Goal: Task Accomplishment & Management: Use online tool/utility

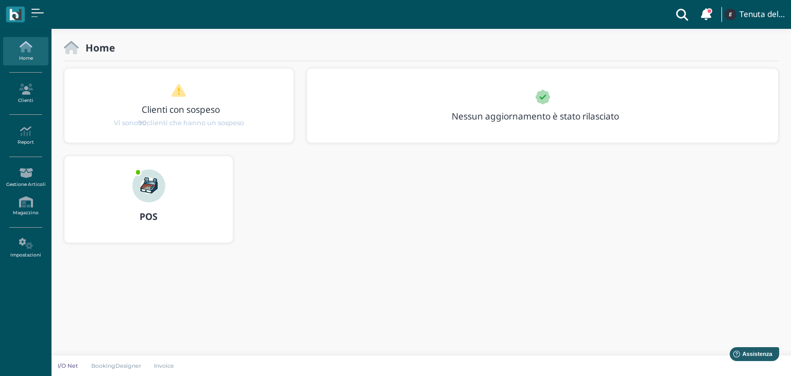
click at [182, 107] on h3 "Clienti con sospeso" at bounding box center [180, 110] width 189 height 10
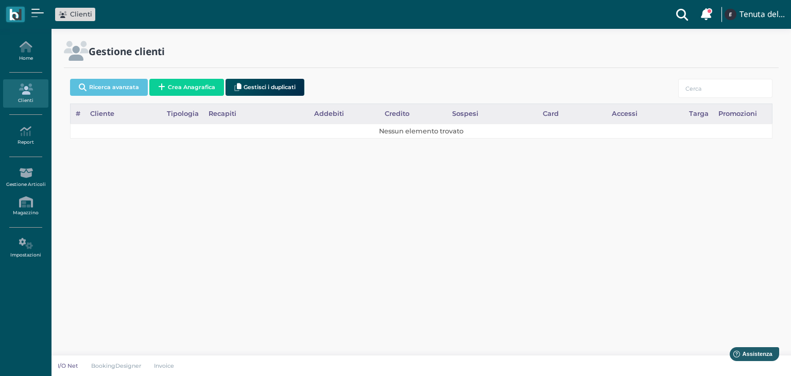
click at [704, 13] on icon at bounding box center [707, 13] width 12 height 13
click at [657, 51] on span "Vi sono 90 clienti che hanno un sospeso" at bounding box center [669, 52] width 90 height 7
click at [129, 91] on button "Ricerca avanzata" at bounding box center [109, 87] width 78 height 17
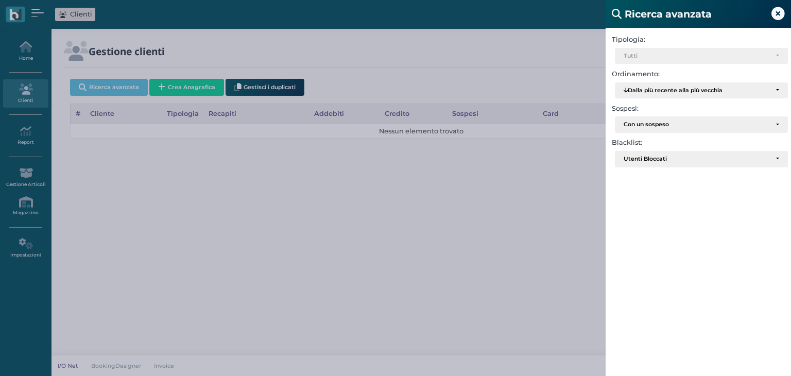
click at [774, 13] on icon at bounding box center [777, 13] width 13 height 13
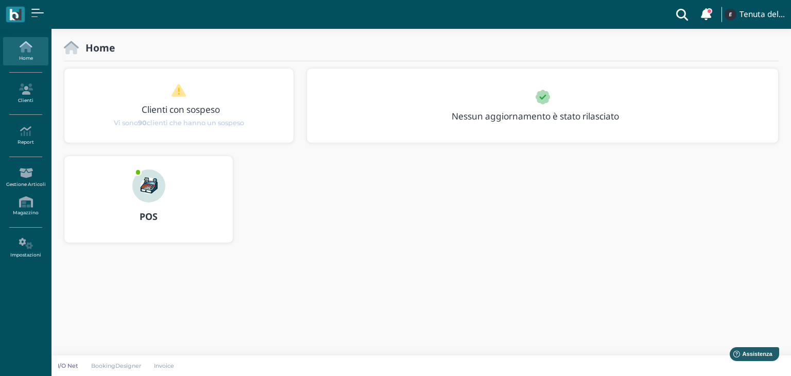
click at [148, 186] on img at bounding box center [148, 185] width 33 height 33
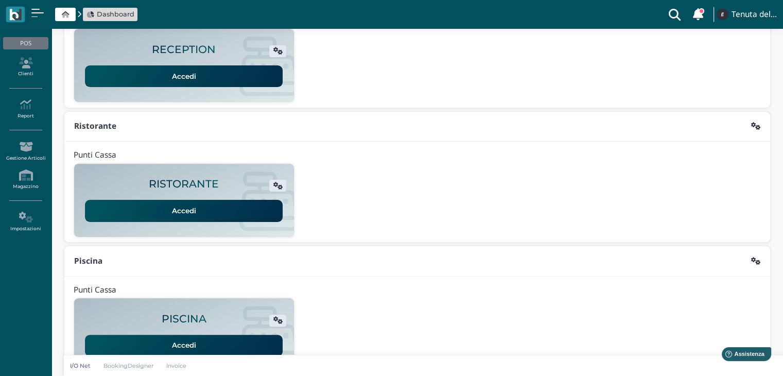
scroll to position [194, 0]
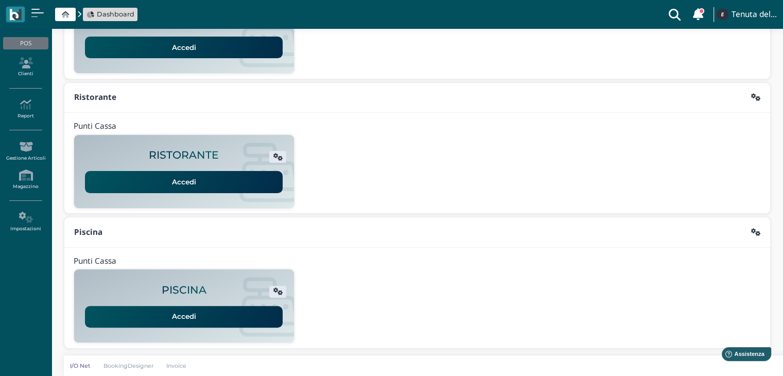
click at [220, 317] on link "Accedi" at bounding box center [184, 317] width 198 height 22
click at [25, 106] on icon at bounding box center [25, 104] width 45 height 11
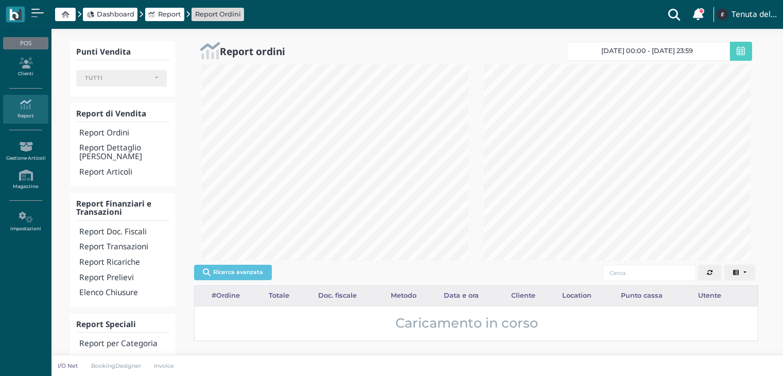
select select
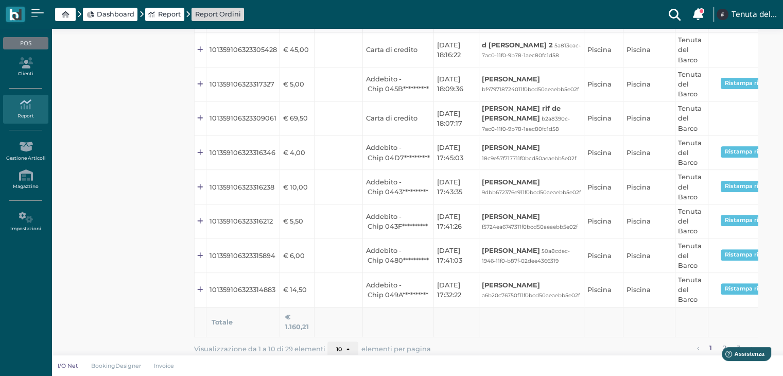
scroll to position [362, 0]
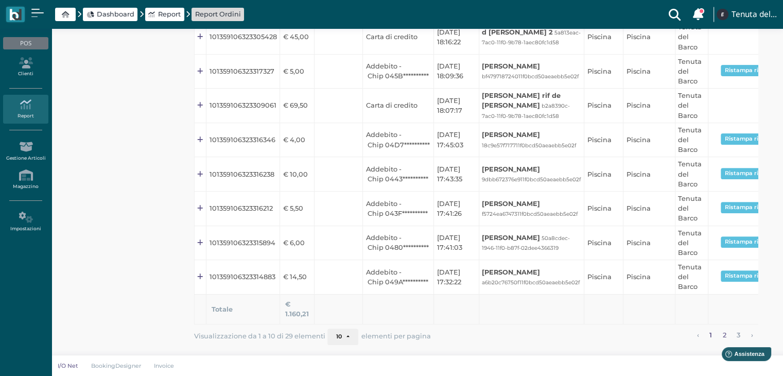
click at [723, 335] on link "2" at bounding box center [724, 334] width 10 height 13
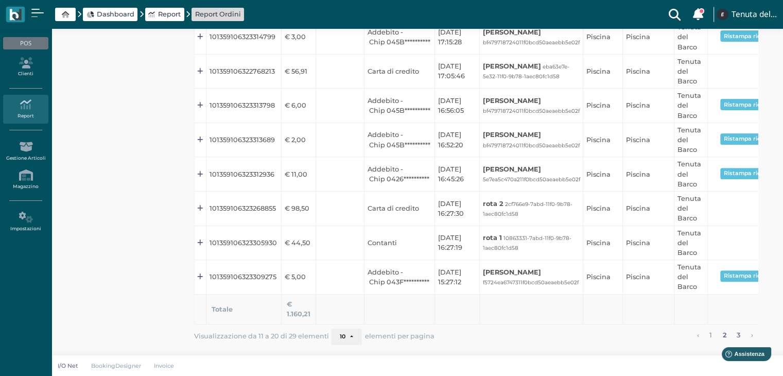
click at [738, 333] on link "3" at bounding box center [739, 334] width 10 height 13
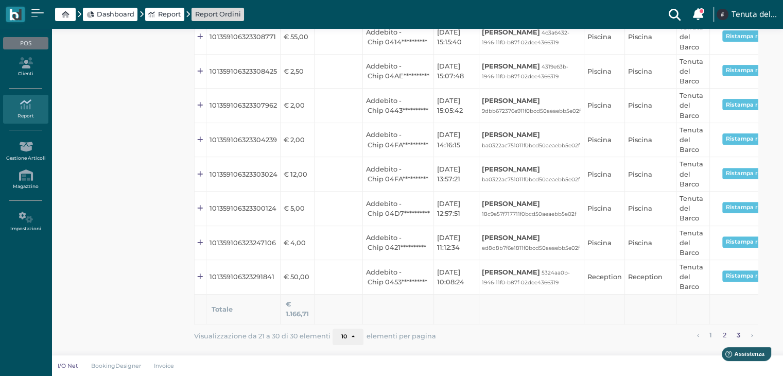
click at [721, 332] on link "2" at bounding box center [724, 334] width 10 height 13
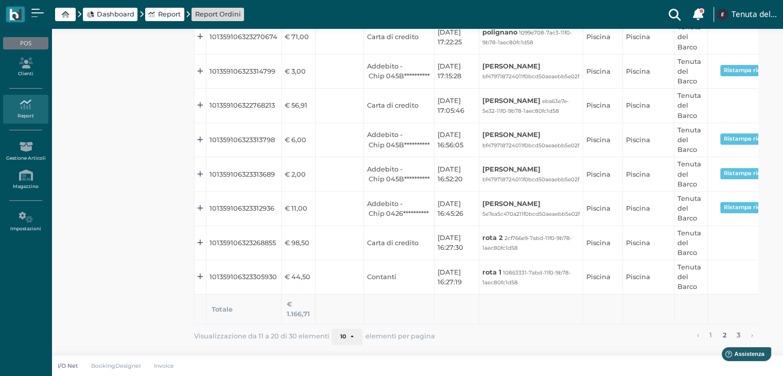
click at [737, 334] on link "3" at bounding box center [739, 334] width 10 height 13
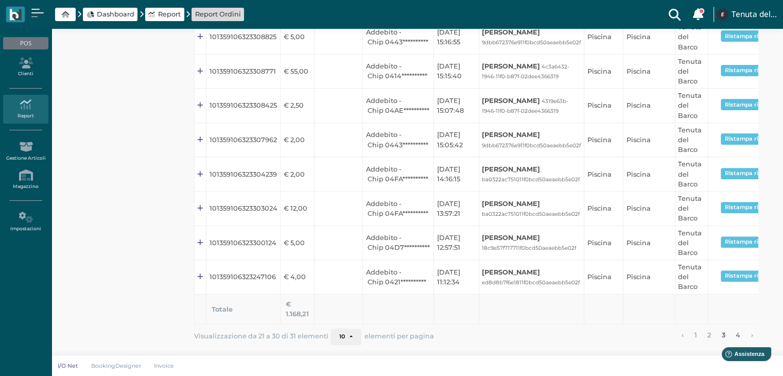
click at [736, 334] on link "4" at bounding box center [738, 334] width 11 height 13
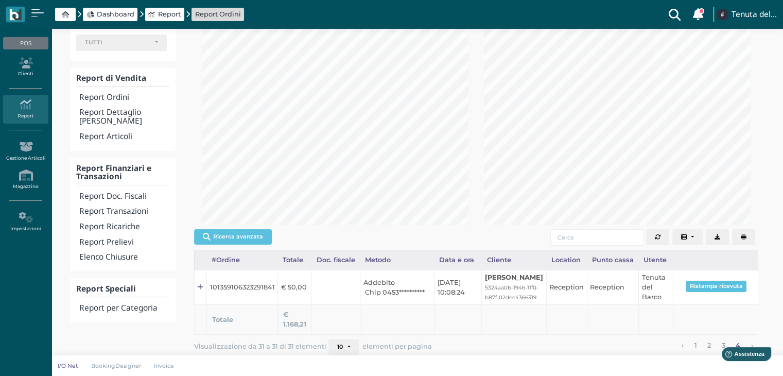
scroll to position [0, 0]
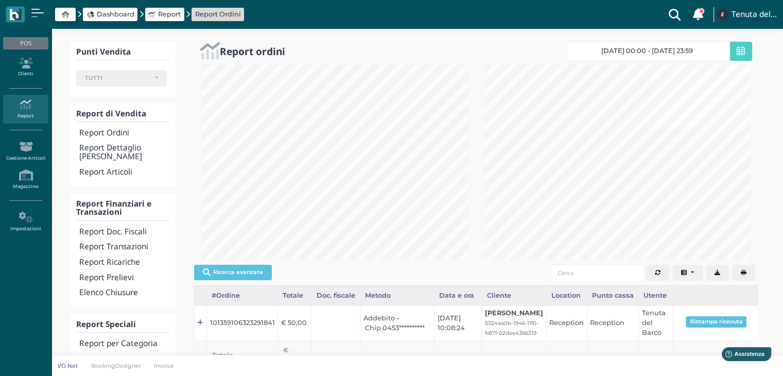
click at [651, 51] on span "17/08/25 00:00 - 17/08/25 23:59" at bounding box center [647, 51] width 92 height 8
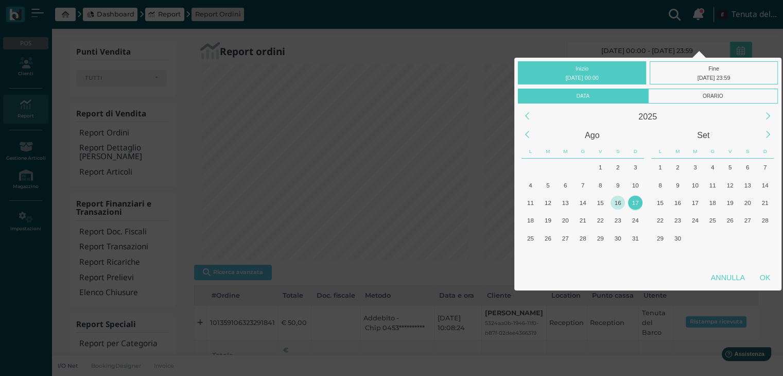
click at [618, 202] on div "16" at bounding box center [618, 203] width 14 height 14
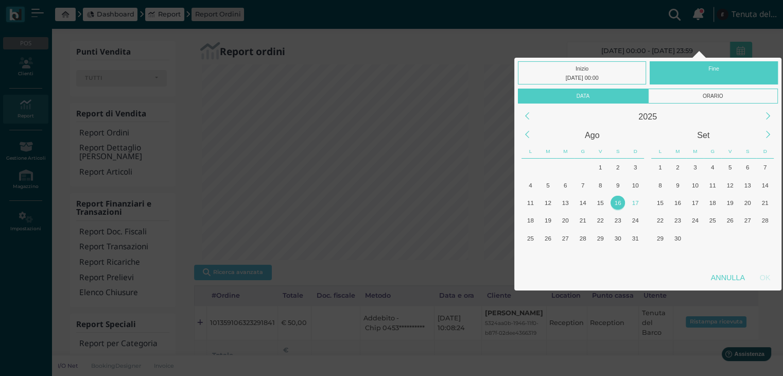
click at [618, 202] on div "16" at bounding box center [618, 203] width 14 height 14
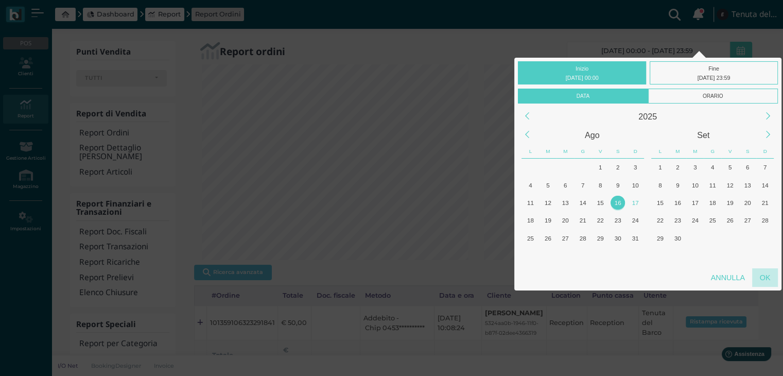
click at [762, 280] on div "OK" at bounding box center [765, 277] width 26 height 19
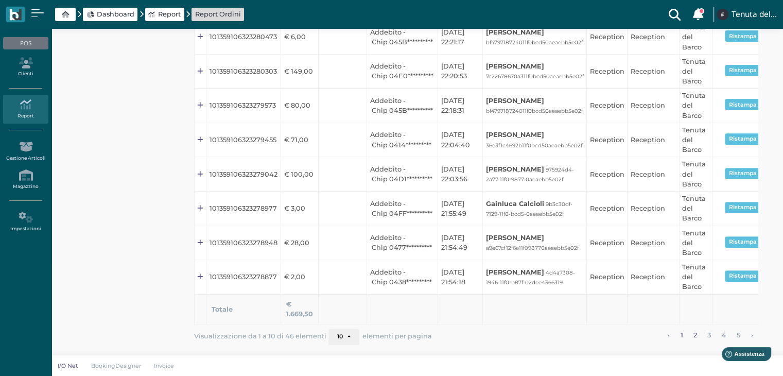
click at [696, 337] on link "2" at bounding box center [695, 334] width 10 height 13
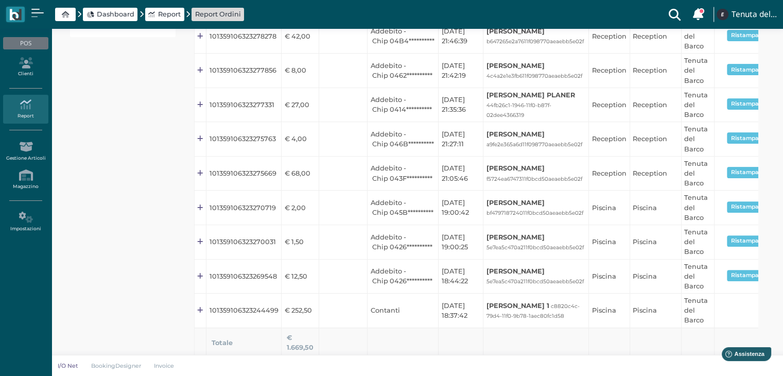
scroll to position [362, 0]
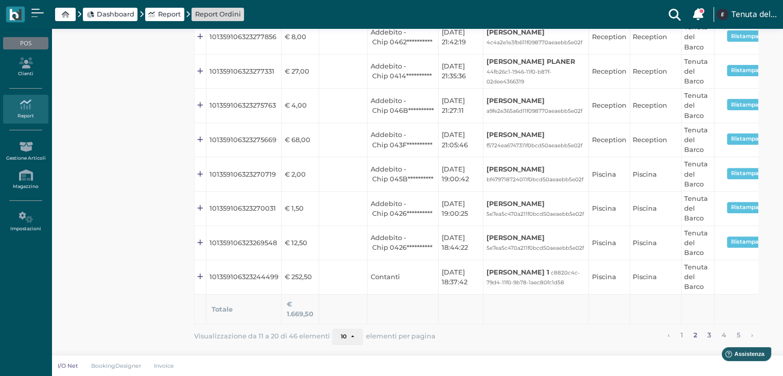
click at [709, 335] on link "3" at bounding box center [709, 334] width 10 height 13
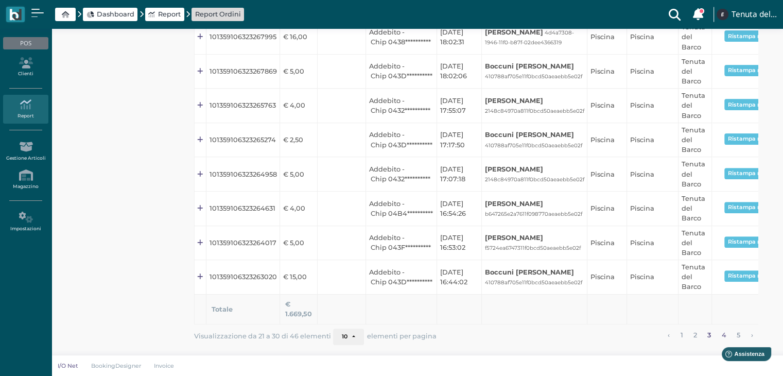
click at [722, 335] on link "4" at bounding box center [723, 334] width 11 height 13
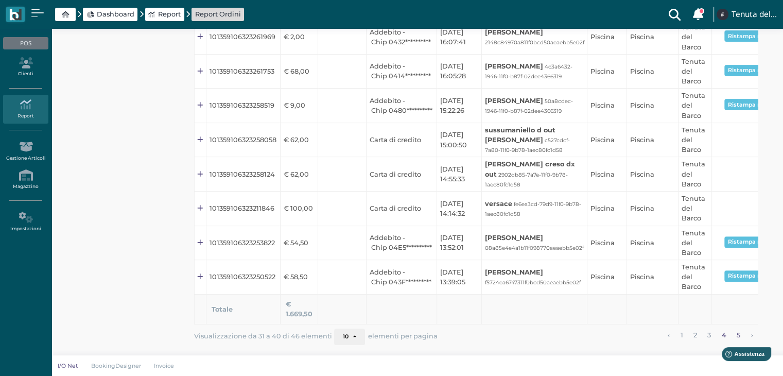
click at [737, 335] on link "5" at bounding box center [739, 334] width 10 height 13
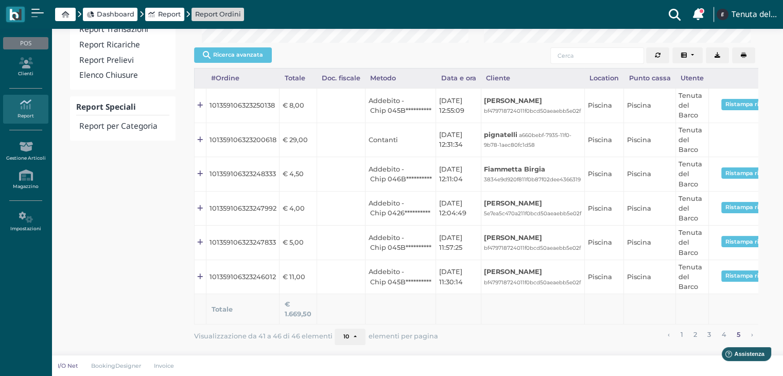
scroll to position [225, 0]
click at [752, 335] on link "›" at bounding box center [752, 334] width 9 height 13
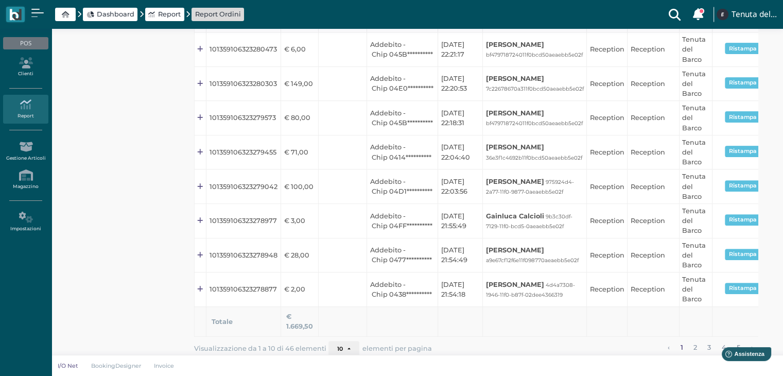
scroll to position [362, 0]
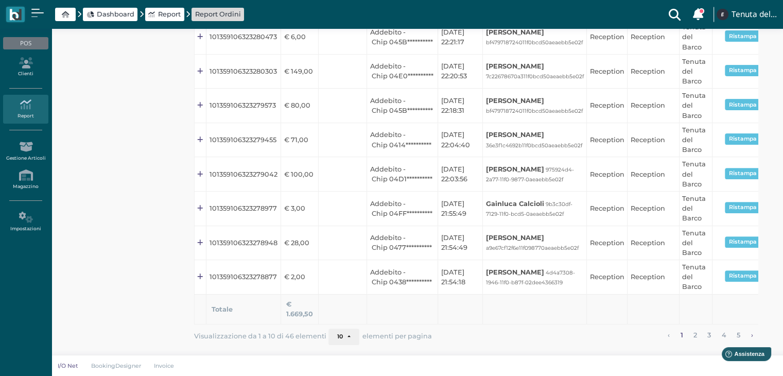
click at [752, 336] on link "›" at bounding box center [752, 334] width 9 height 13
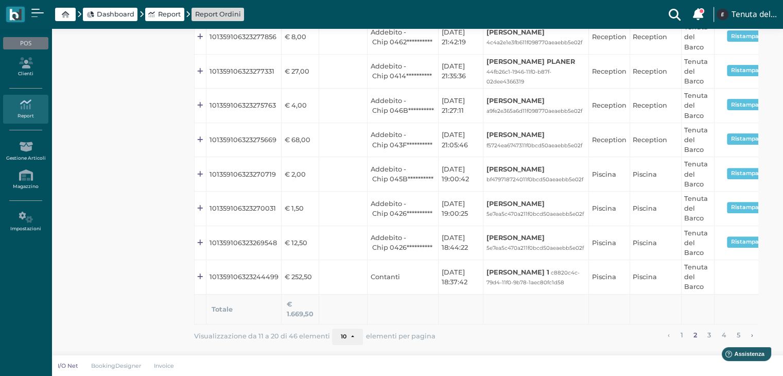
click at [752, 336] on link "›" at bounding box center [752, 334] width 9 height 13
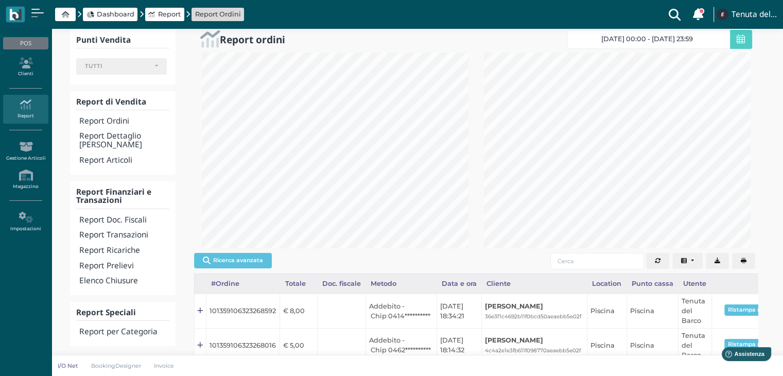
scroll to position [0, 0]
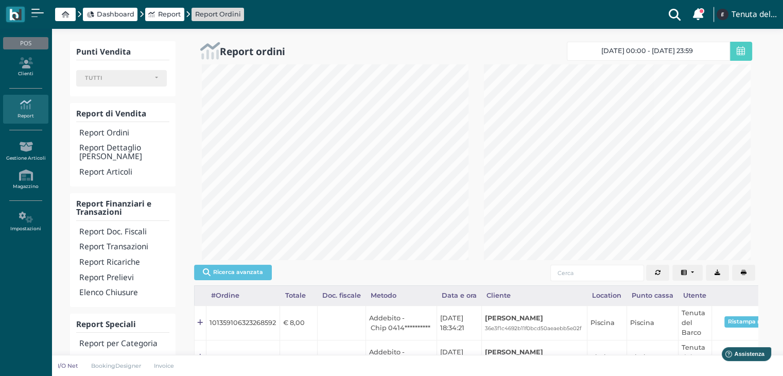
click at [655, 49] on span "16/08/2025 00:00 - 16/08/2025 23:59" at bounding box center [647, 51] width 92 height 8
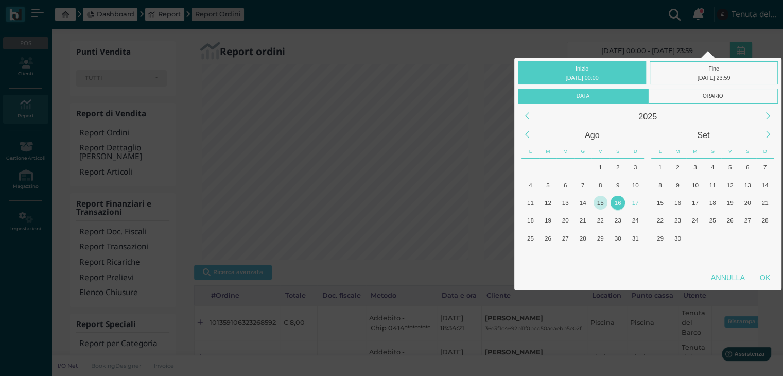
click at [599, 202] on div "15" at bounding box center [601, 203] width 14 height 14
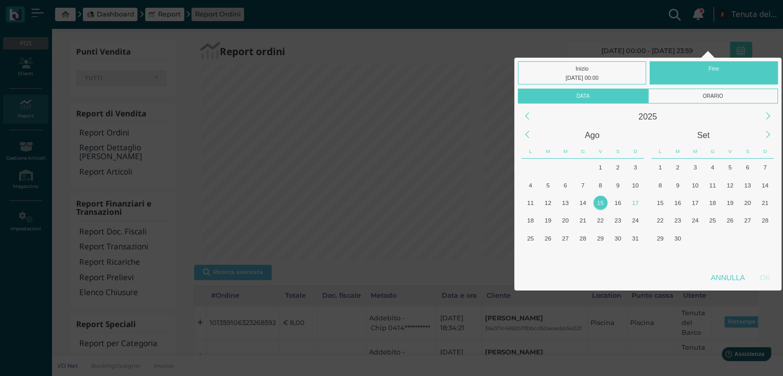
click at [601, 202] on div "15" at bounding box center [601, 203] width 14 height 14
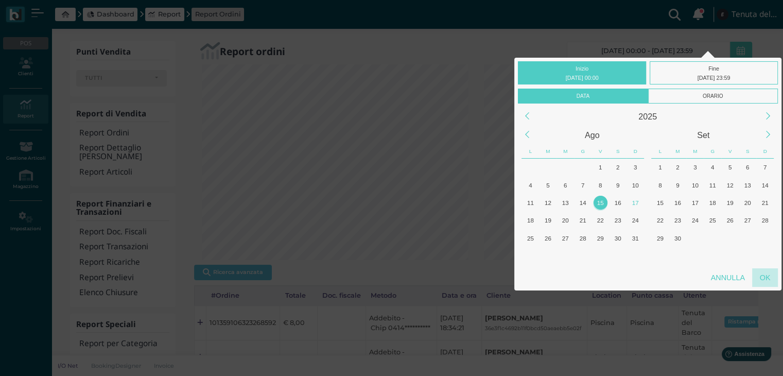
click at [767, 285] on div "OK" at bounding box center [765, 277] width 26 height 19
type input "15/08/2025 00:00 - 15/08/2025 23:59"
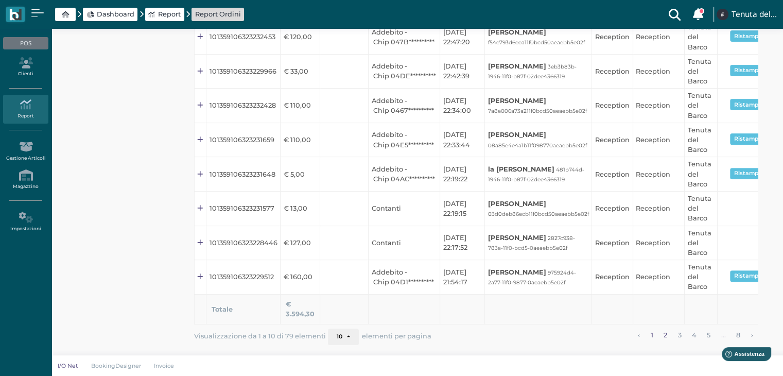
click at [665, 334] on link "2" at bounding box center [666, 334] width 10 height 13
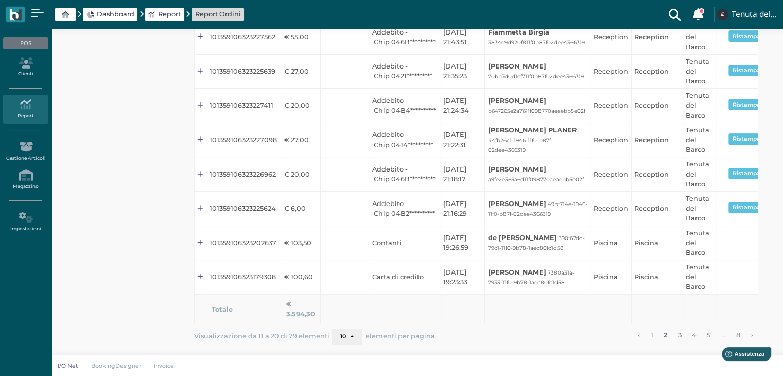
click at [679, 335] on link "3" at bounding box center [679, 334] width 10 height 13
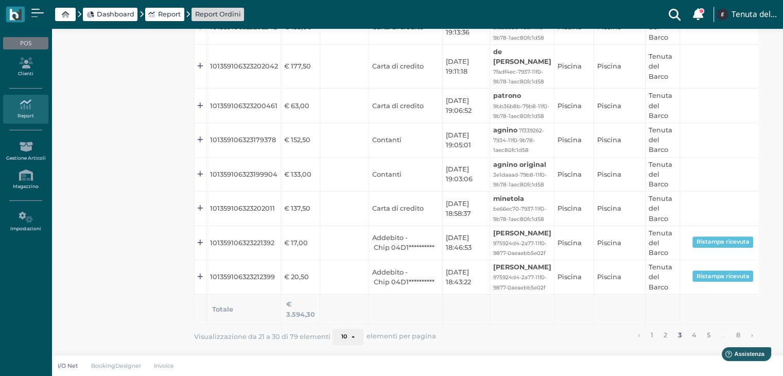
scroll to position [490, 0]
click at [696, 334] on link "4" at bounding box center [693, 334] width 11 height 13
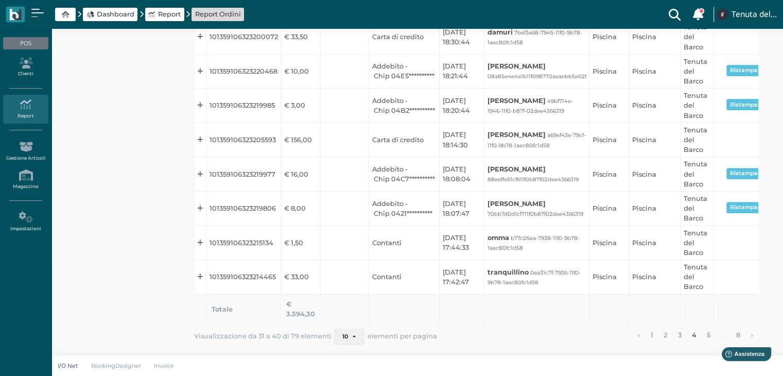
scroll to position [362, 0]
click at [707, 334] on link "5" at bounding box center [709, 334] width 10 height 13
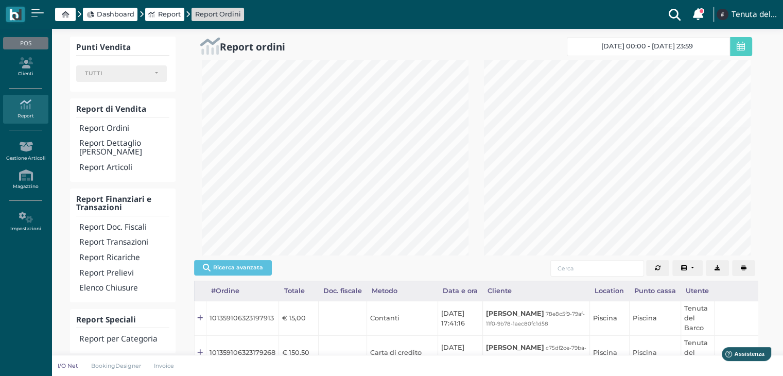
scroll to position [0, 0]
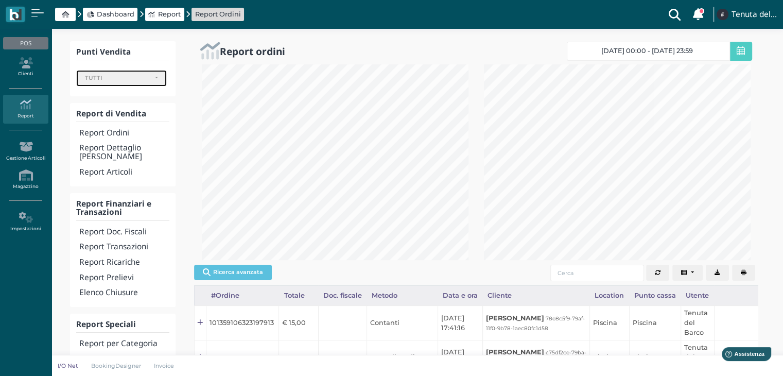
click at [151, 79] on div "TUTTI" at bounding box center [121, 78] width 73 height 7
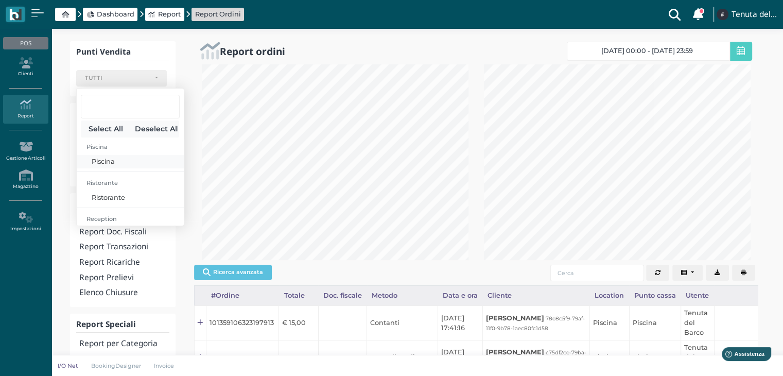
click at [113, 157] on span "Piscina" at bounding box center [103, 162] width 23 height 10
select select "363"
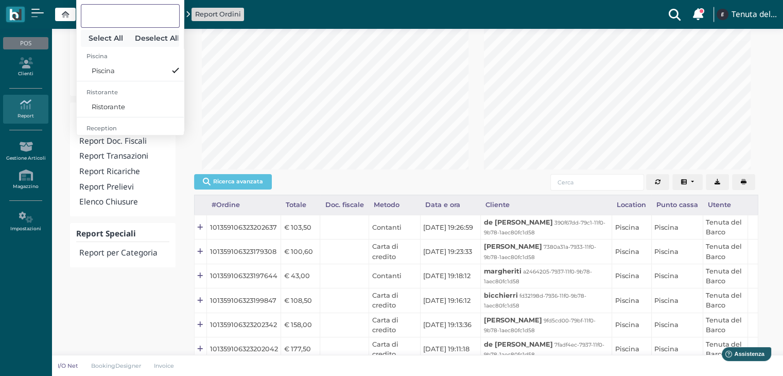
scroll to position [77, 0]
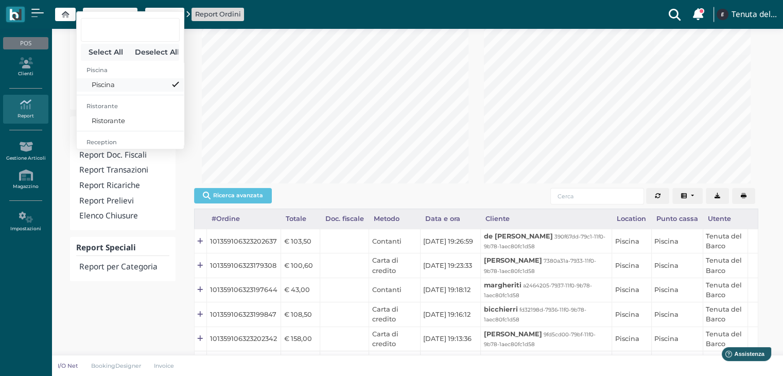
click at [174, 84] on span at bounding box center [175, 83] width 3 height 7
select select
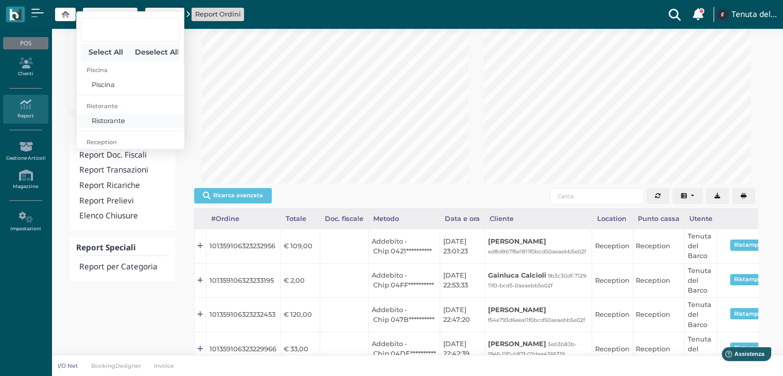
click at [147, 115] on link "Ristorante" at bounding box center [130, 120] width 107 height 13
select select "362"
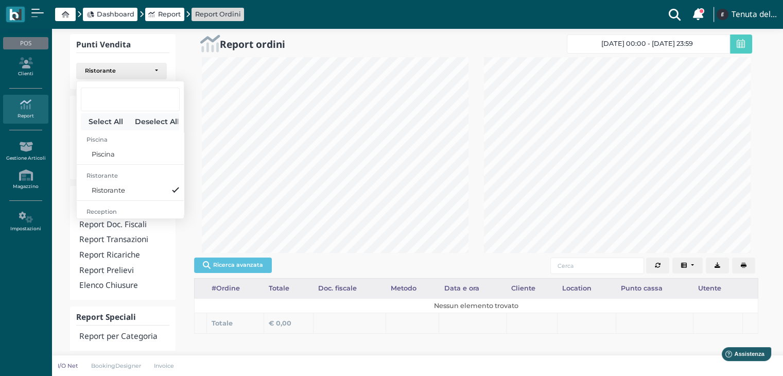
scroll to position [21, 0]
click at [174, 171] on span at bounding box center [175, 170] width 3 height 7
select select
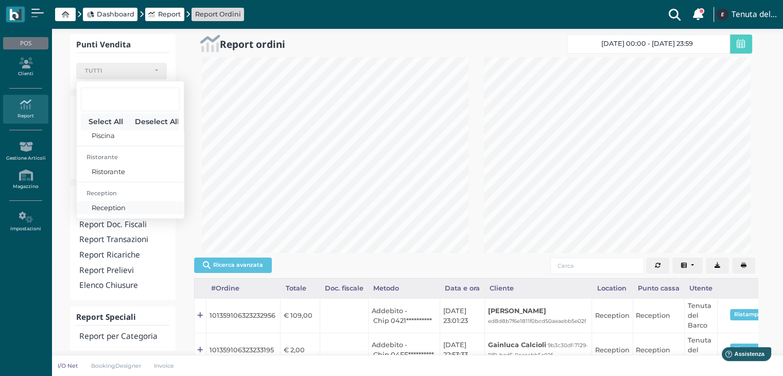
click at [117, 205] on span "Reception" at bounding box center [109, 208] width 34 height 10
select select "361"
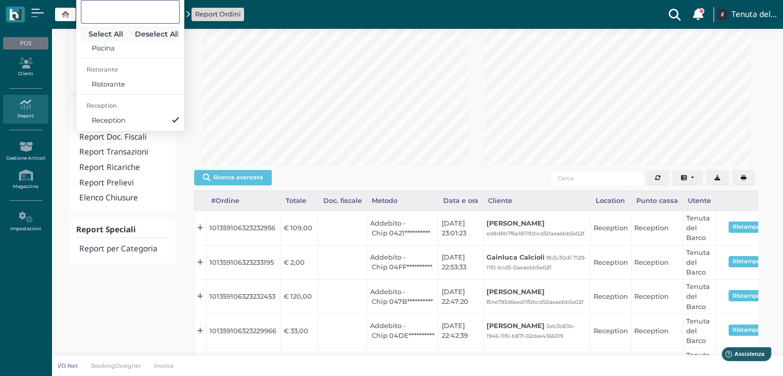
scroll to position [0, 0]
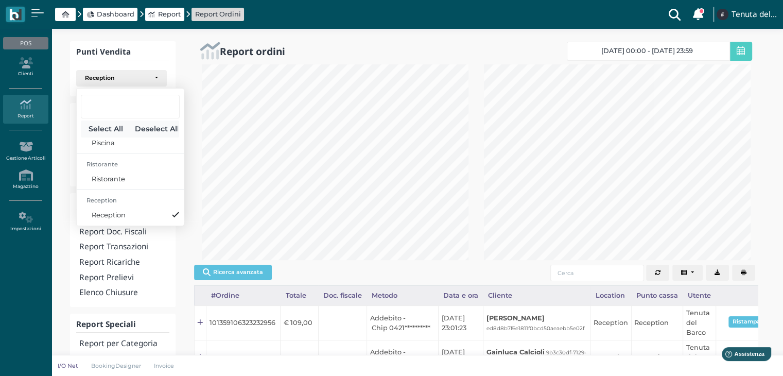
click at [187, 49] on div "Report ordini 15/08/2025 00:00 - 15/08/2025 23:59 15/08/2025 00:00 - 15/08/2025…" at bounding box center [476, 372] width 589 height 662
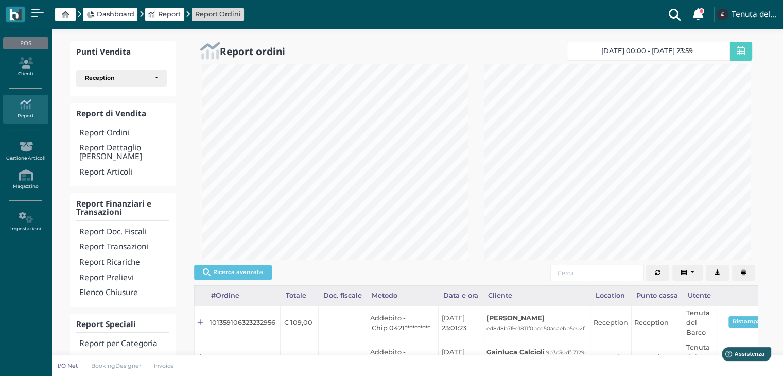
click at [642, 51] on span "15/08/2025 00:00 - 15/08/2025 23:59" at bounding box center [647, 51] width 92 height 8
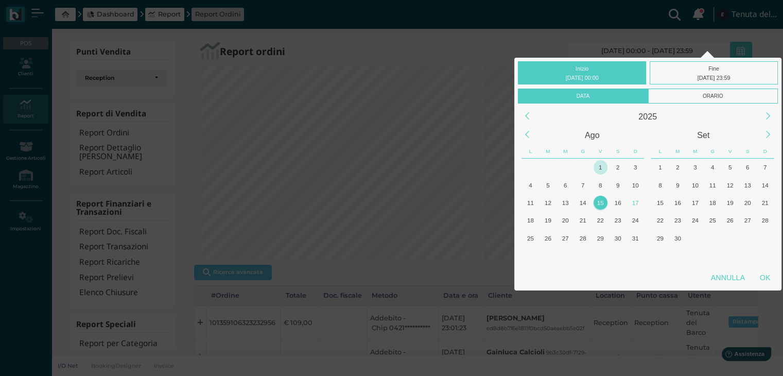
click at [599, 164] on div "1" at bounding box center [601, 167] width 14 height 14
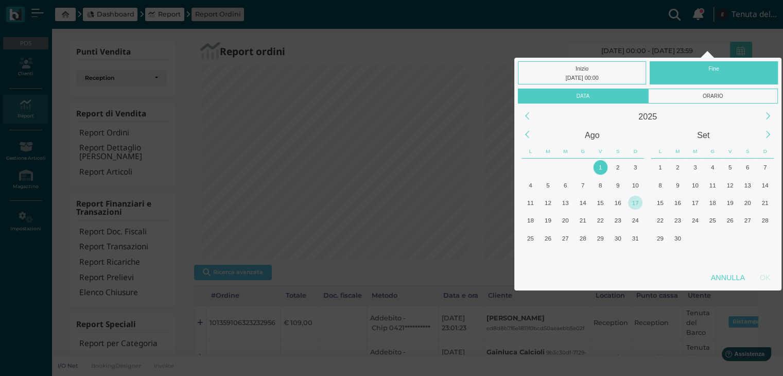
click at [633, 202] on div "17" at bounding box center [635, 203] width 14 height 14
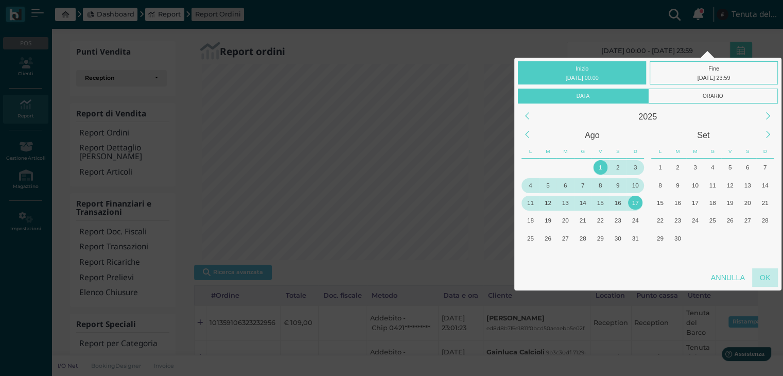
click at [760, 273] on div "OK" at bounding box center [765, 277] width 26 height 19
type input "01/08/2025 00:00 - 17/08/2025 23:59"
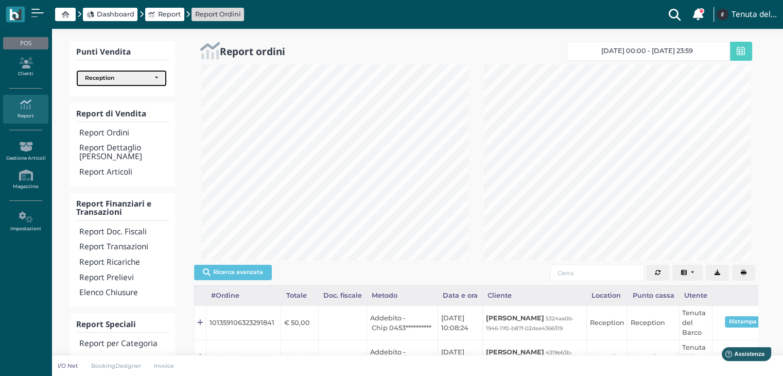
click at [155, 79] on div "Reception" at bounding box center [121, 78] width 73 height 7
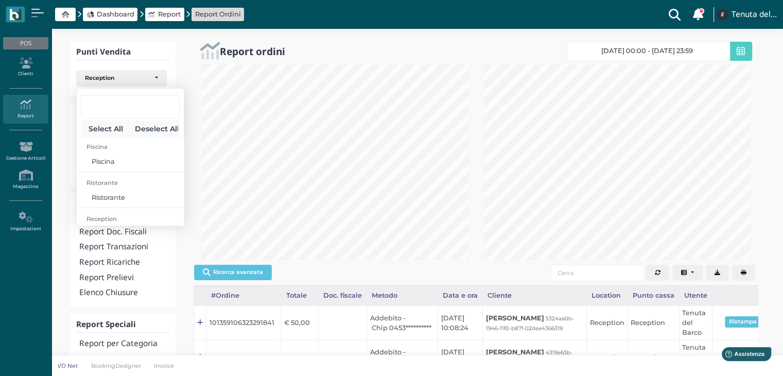
click at [117, 130] on button "Select All" at bounding box center [105, 128] width 49 height 17
select select "363"
click at [188, 246] on div at bounding box center [476, 162] width 577 height 196
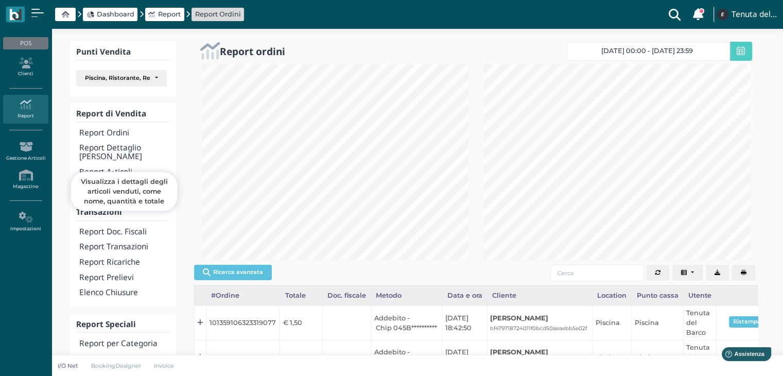
click at [107, 168] on h4 "Report Articoli" at bounding box center [124, 172] width 90 height 9
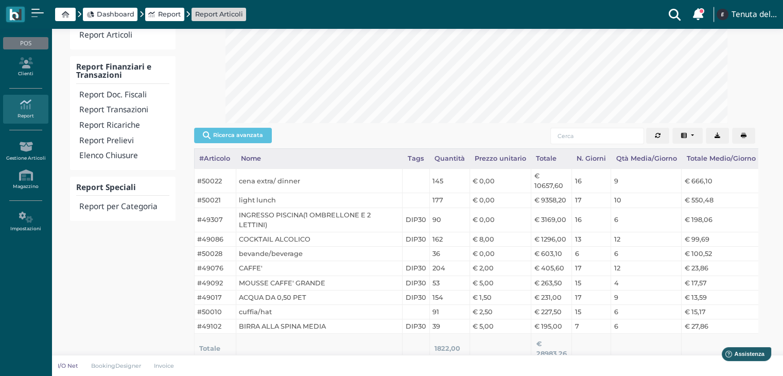
scroll to position [176, 0]
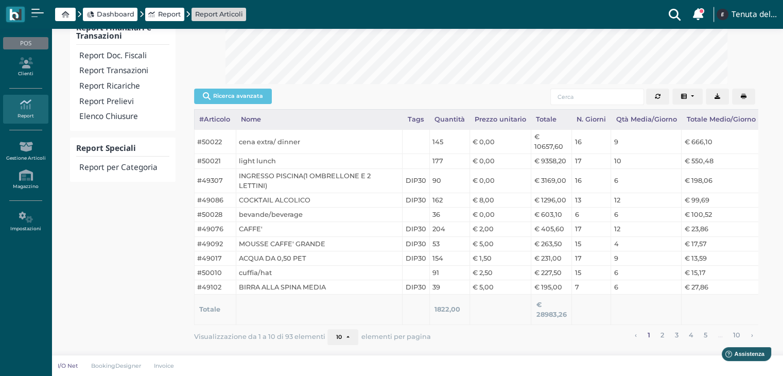
click at [719, 96] on icon "Export" at bounding box center [718, 97] width 6 height 6
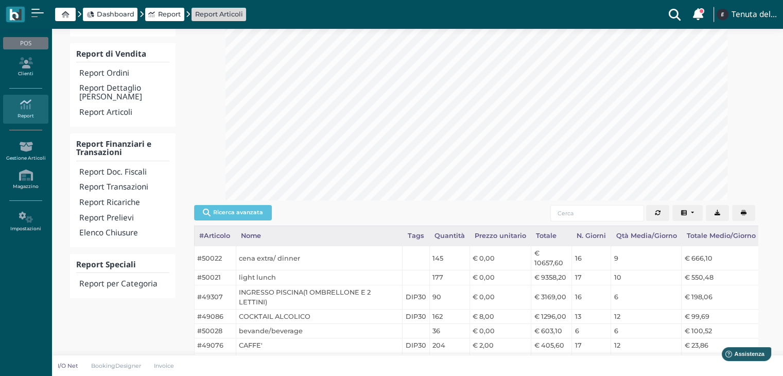
scroll to position [0, 0]
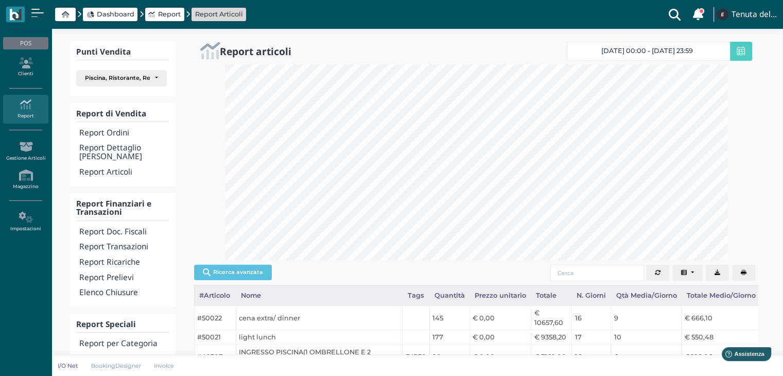
click at [657, 49] on span "01/08/25 00:00 - 17/08/25 23:59" at bounding box center [647, 51] width 92 height 8
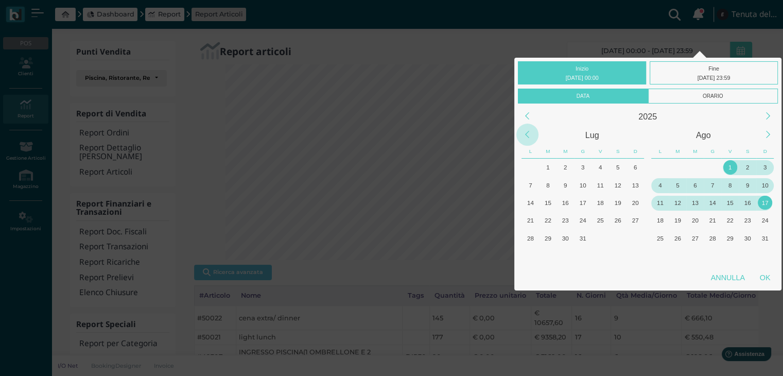
click at [531, 136] on div "Previous Month" at bounding box center [527, 135] width 22 height 22
click at [545, 169] on div "1" at bounding box center [548, 167] width 14 height 14
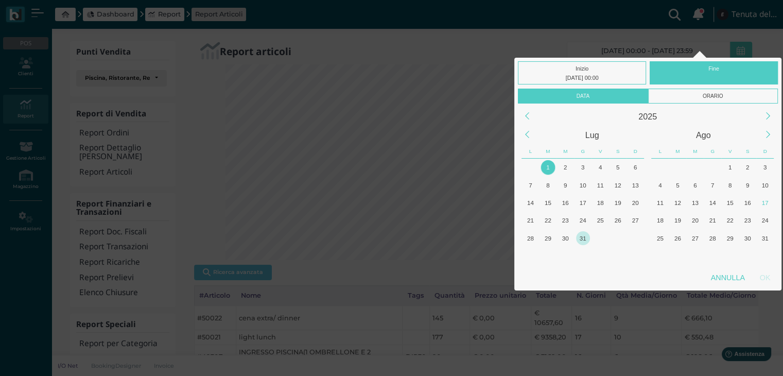
click at [580, 239] on div "31" at bounding box center [583, 238] width 14 height 14
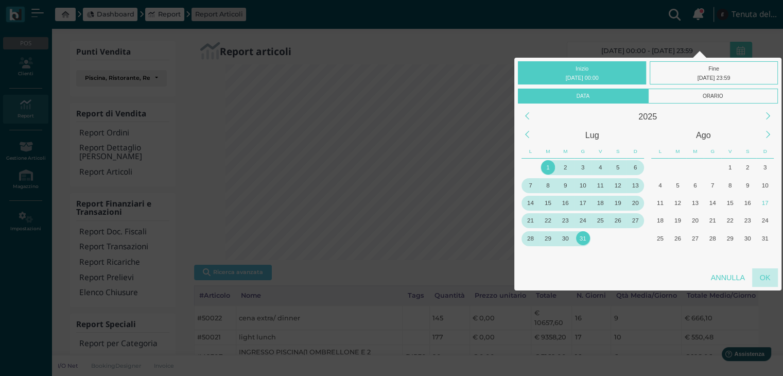
click at [763, 281] on div "OK" at bounding box center [765, 277] width 26 height 19
type input "01/07/2025 00:00 - 31/07/2025 23:59"
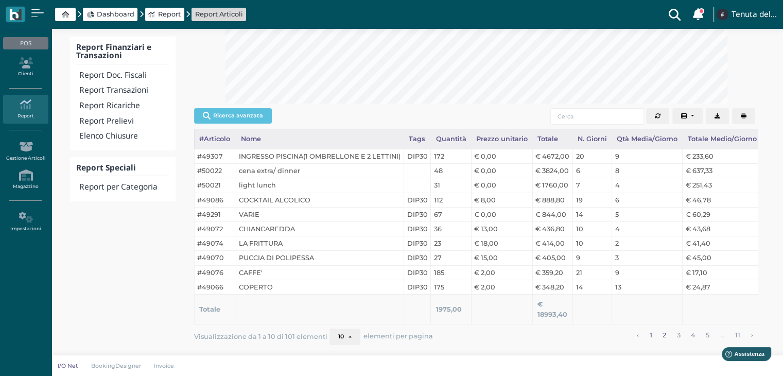
click at [665, 334] on link "2" at bounding box center [664, 334] width 10 height 13
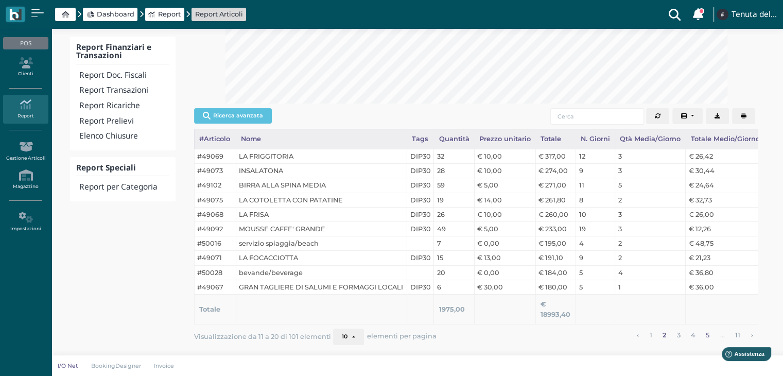
click at [705, 334] on link "5" at bounding box center [708, 334] width 10 height 13
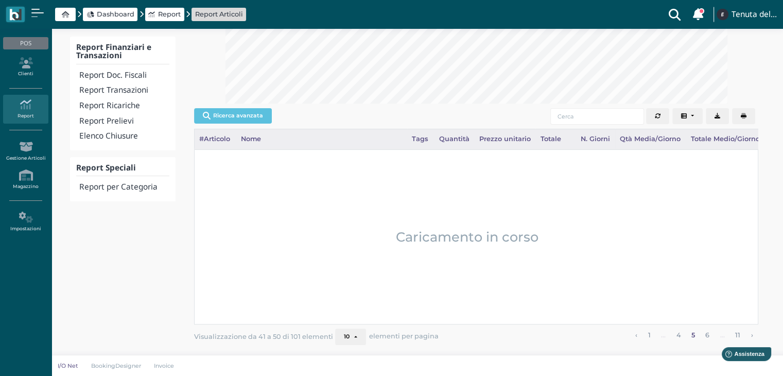
scroll to position [146, 0]
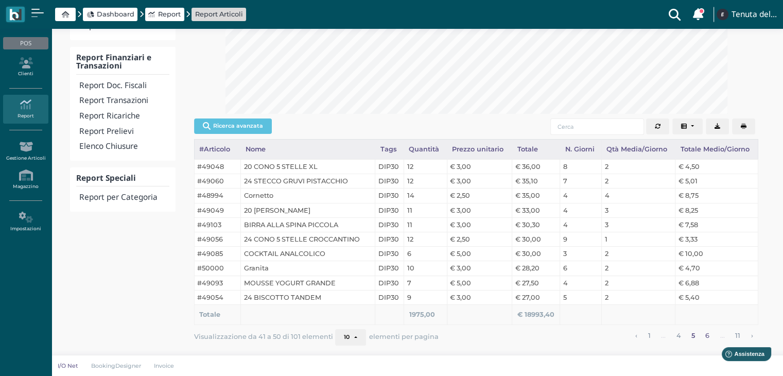
click at [706, 334] on link "6" at bounding box center [707, 335] width 11 height 13
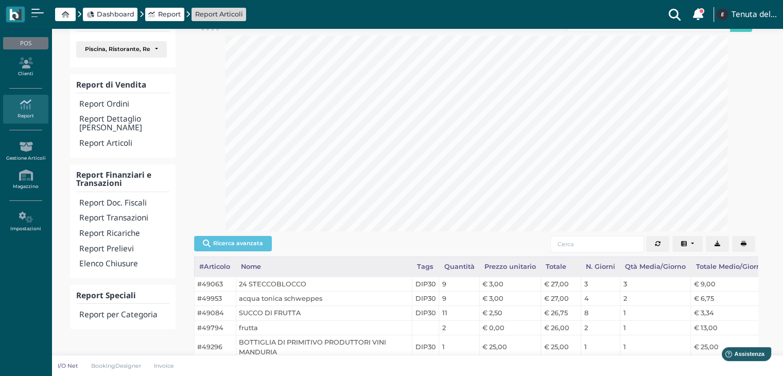
scroll to position [26, 0]
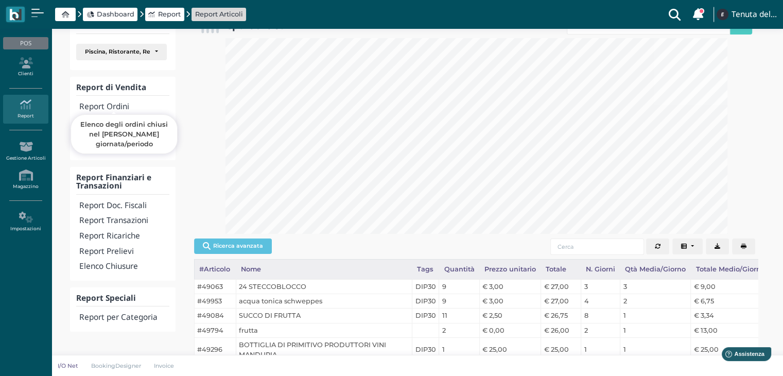
click at [101, 106] on h4 "Report Ordini" at bounding box center [124, 106] width 90 height 9
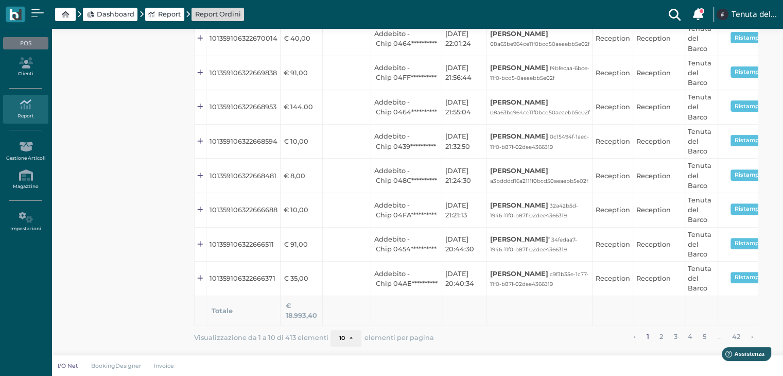
scroll to position [362, 0]
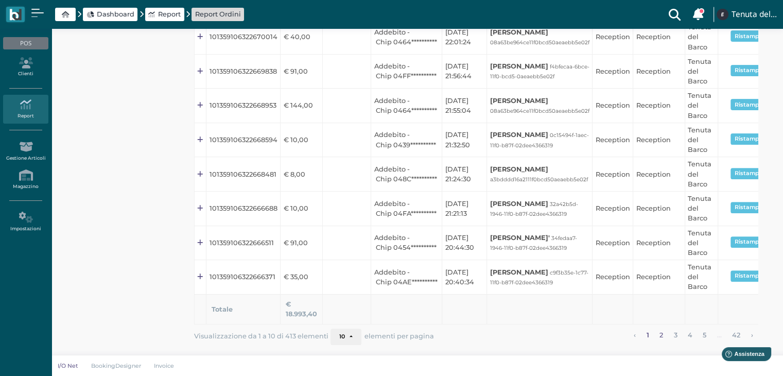
click at [660, 332] on link "2" at bounding box center [661, 334] width 10 height 13
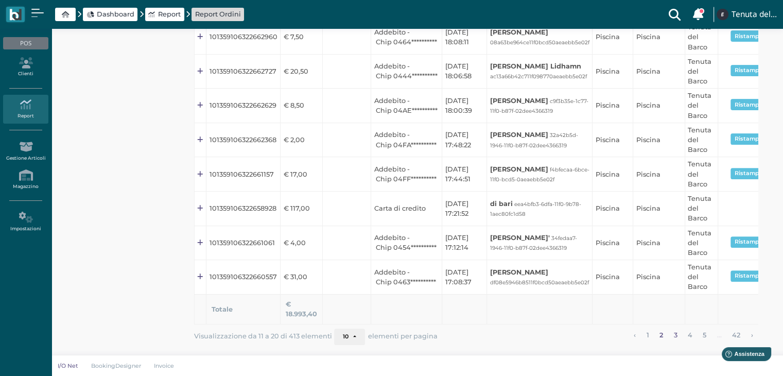
click at [675, 335] on link "3" at bounding box center [675, 334] width 10 height 13
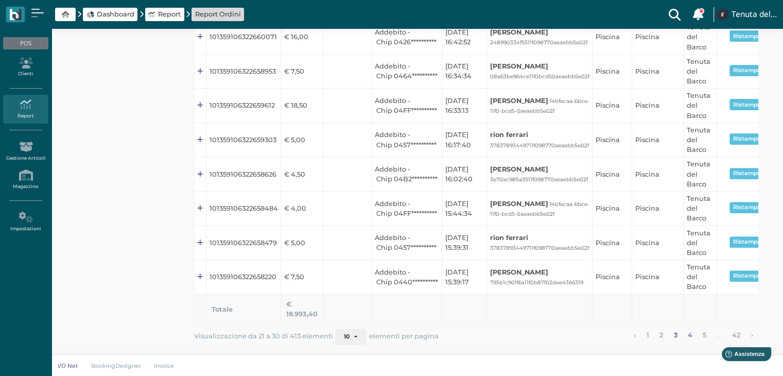
click at [688, 333] on link "4" at bounding box center [689, 334] width 11 height 13
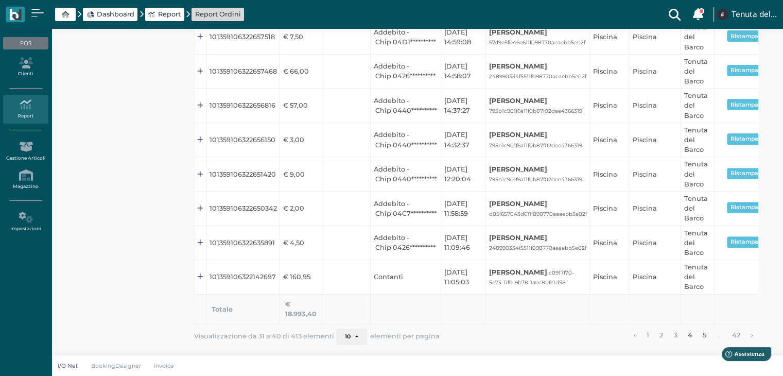
click at [704, 332] on link "5" at bounding box center [705, 334] width 10 height 13
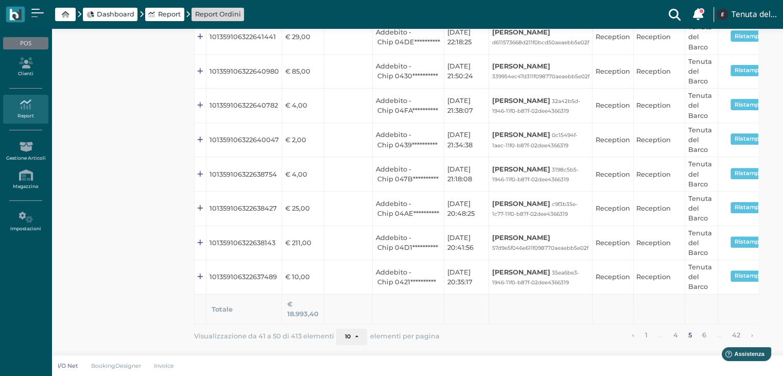
click at [686, 334] on link "5" at bounding box center [690, 334] width 10 height 13
click at [675, 331] on link "4" at bounding box center [675, 334] width 11 height 13
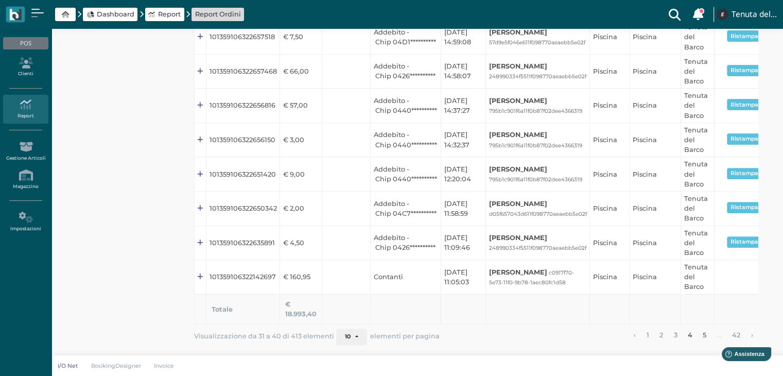
click at [705, 334] on link "5" at bounding box center [705, 334] width 10 height 13
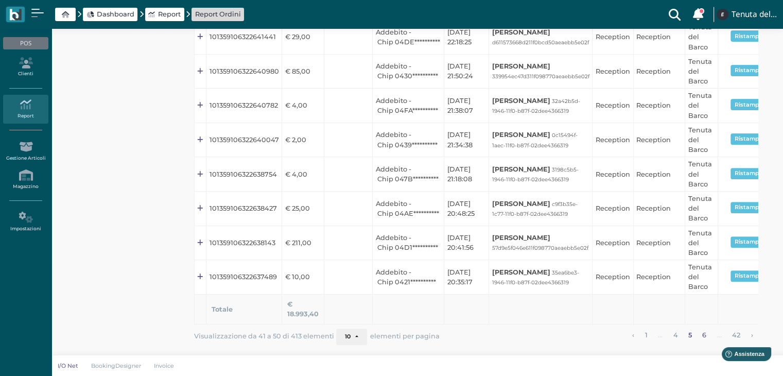
click at [704, 334] on link "6" at bounding box center [704, 334] width 11 height 13
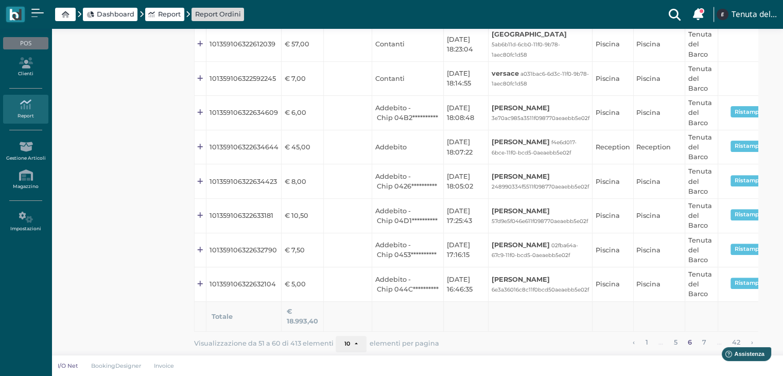
scroll to position [351, 0]
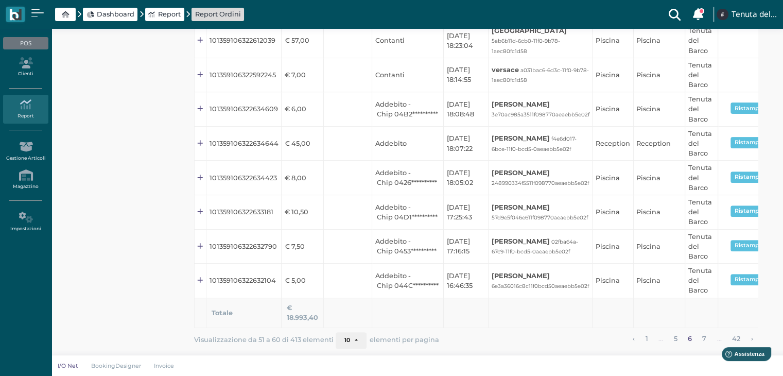
click at [735, 344] on iframe at bounding box center [742, 355] width 64 height 23
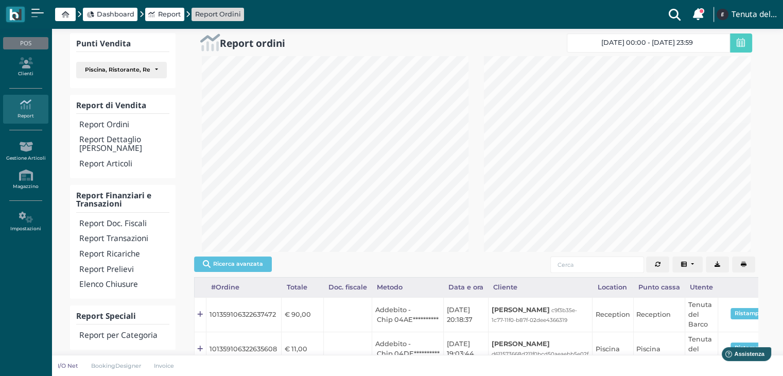
scroll to position [7, 0]
click at [119, 161] on h4 "Report Articoli" at bounding box center [124, 165] width 90 height 9
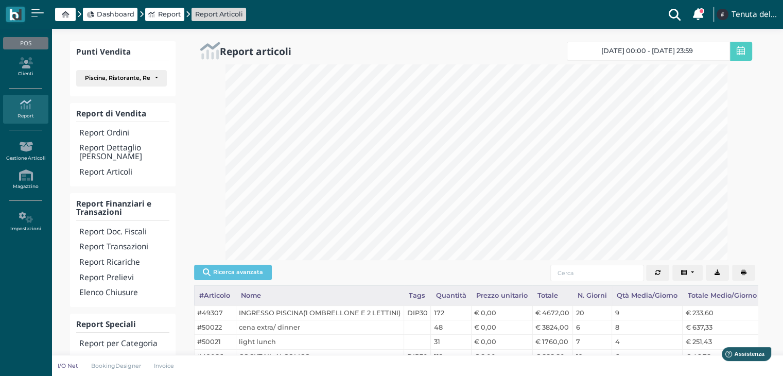
click at [654, 51] on span "[DATE] 00:00 - [DATE] 23:59" at bounding box center [647, 51] width 92 height 8
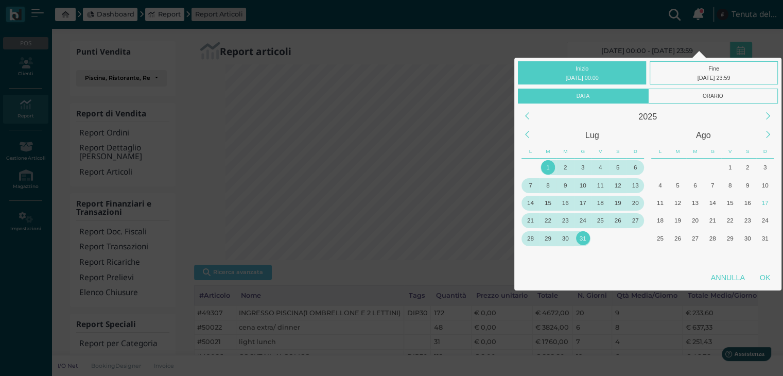
click at [584, 204] on div "17" at bounding box center [583, 203] width 14 height 14
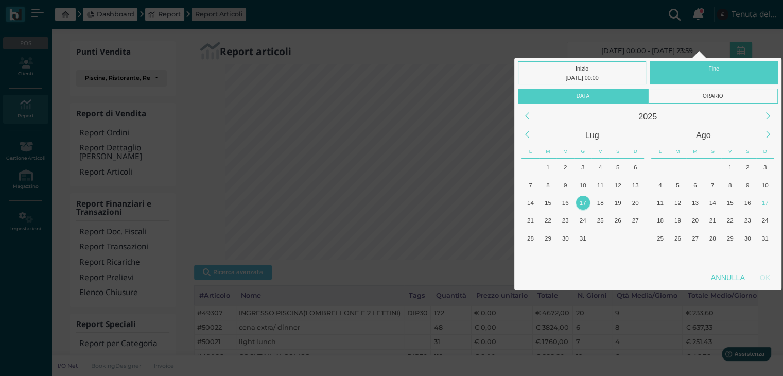
click at [585, 202] on div "17" at bounding box center [583, 203] width 14 height 14
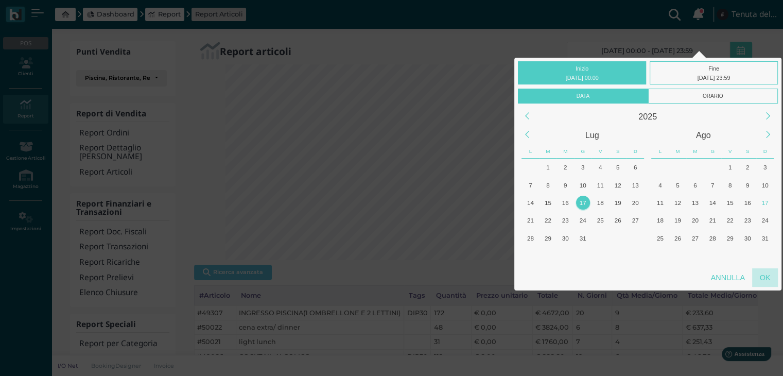
click at [761, 279] on div "OK" at bounding box center [765, 277] width 26 height 19
type input "[DATE] 00:00 - [DATE] 23:59"
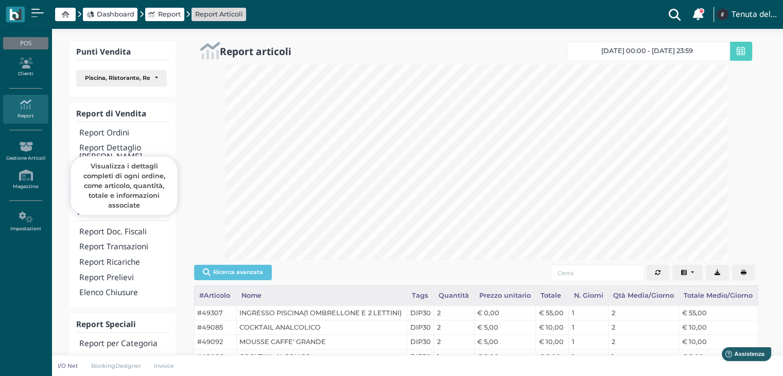
click at [144, 151] on h4 "Report Dettaglio [PERSON_NAME]" at bounding box center [124, 153] width 90 height 18
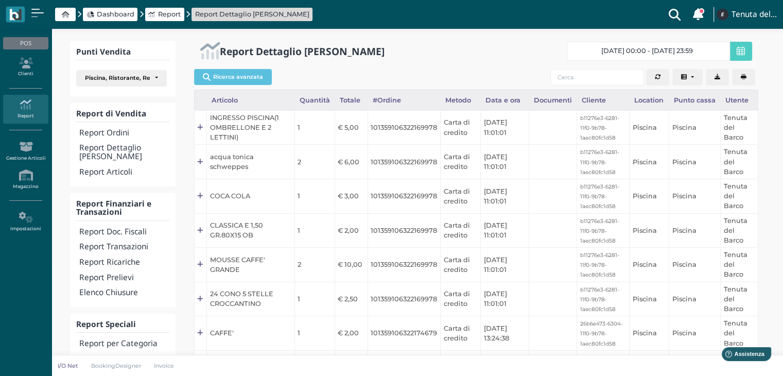
click at [629, 50] on span "[DATE] 00:00 - [DATE] 23:59" at bounding box center [647, 51] width 92 height 8
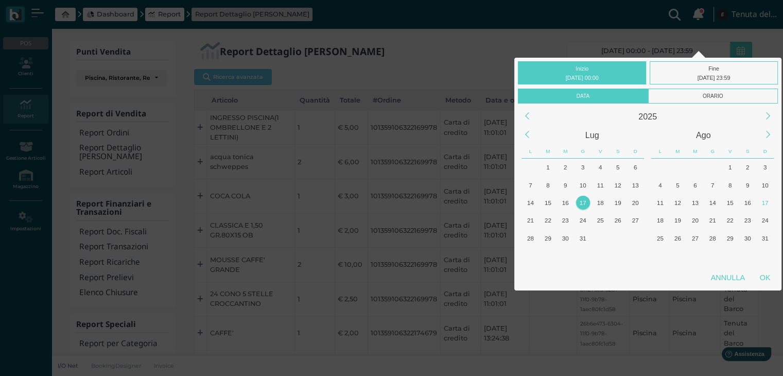
click at [583, 202] on div "17" at bounding box center [583, 203] width 14 height 14
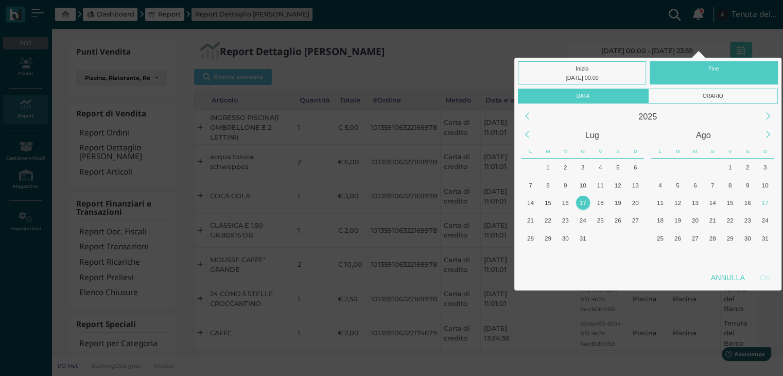
click at [583, 202] on div "17" at bounding box center [583, 203] width 14 height 14
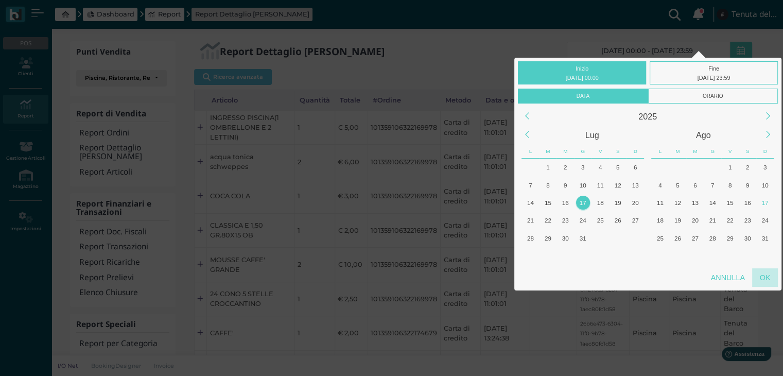
click at [761, 279] on div "OK" at bounding box center [765, 277] width 26 height 19
type input "[DATE] 00:00 - [DATE] 23:59"
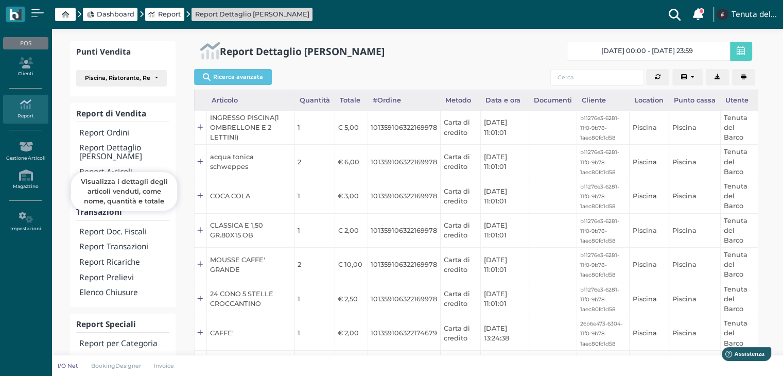
click at [119, 168] on h4 "Report Articoli" at bounding box center [124, 172] width 90 height 9
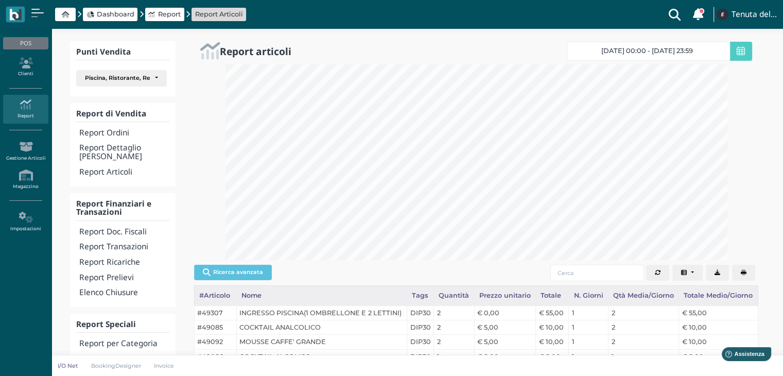
click at [628, 46] on link "[DATE] 00:00 - [DATE] 23:59" at bounding box center [648, 51] width 163 height 19
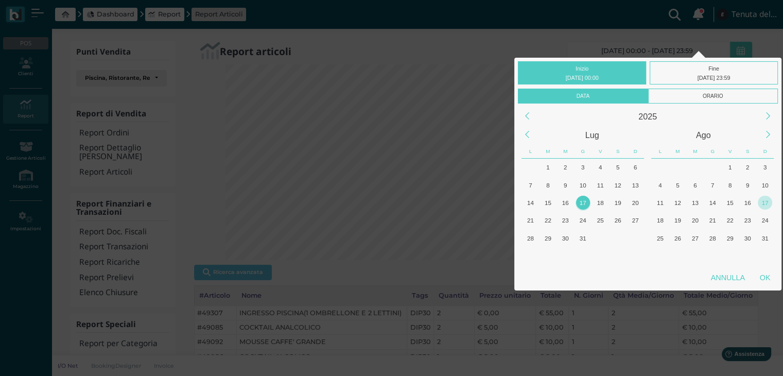
click at [764, 200] on div "17" at bounding box center [765, 203] width 14 height 14
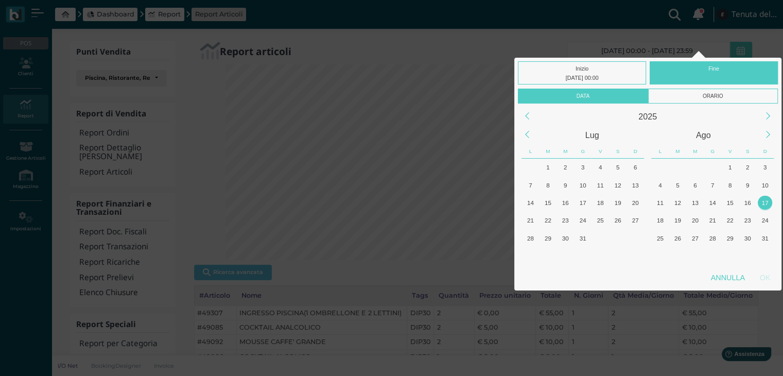
click at [767, 202] on div "17" at bounding box center [765, 203] width 14 height 14
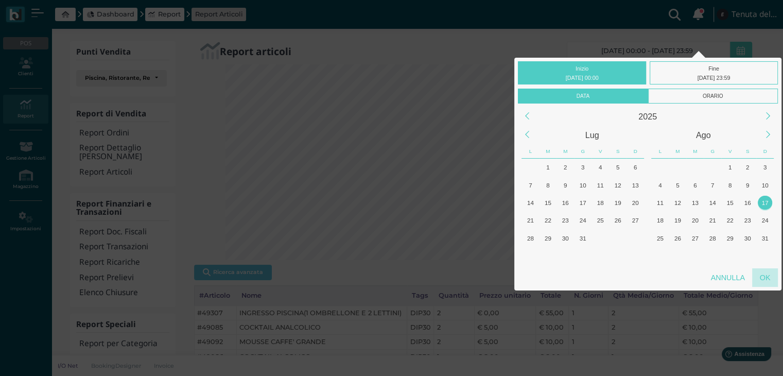
click at [762, 278] on div "OK" at bounding box center [765, 277] width 26 height 19
type input "[DATE] 00:00 - [DATE] 23:59"
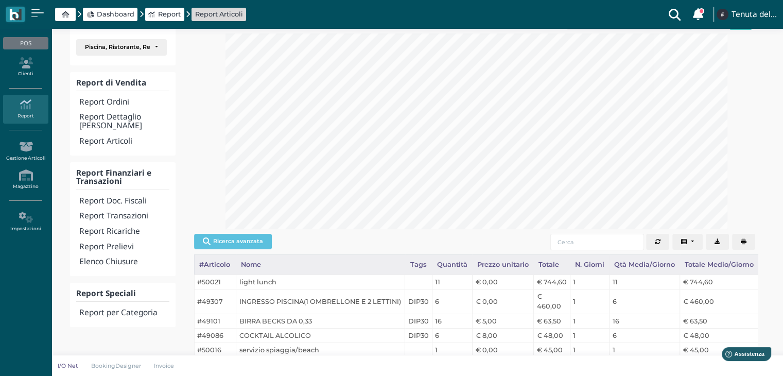
scroll to position [34, 0]
